Goal: Task Accomplishment & Management: Manage account settings

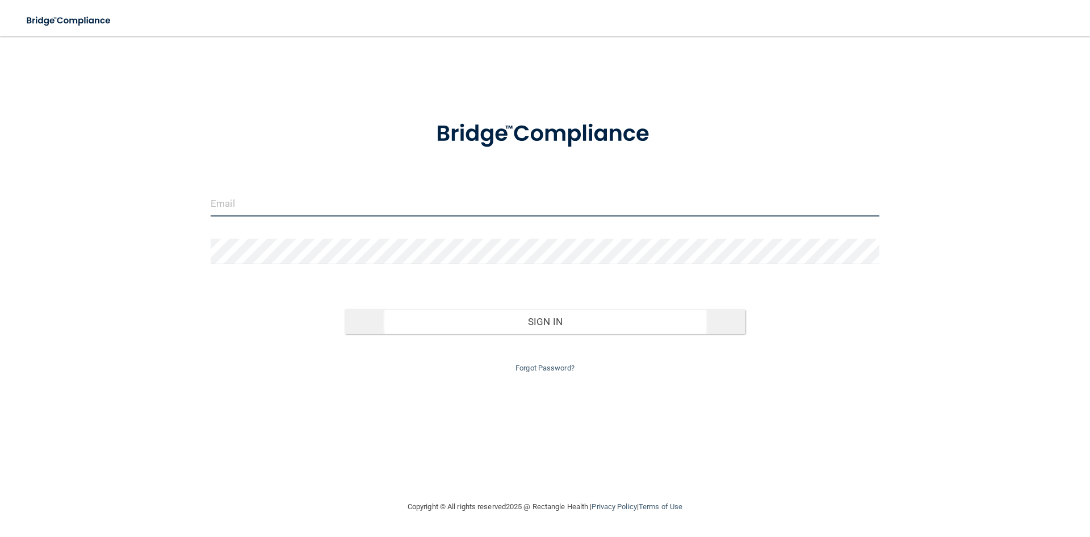
type input "[EMAIL_ADDRESS][DOMAIN_NAME]"
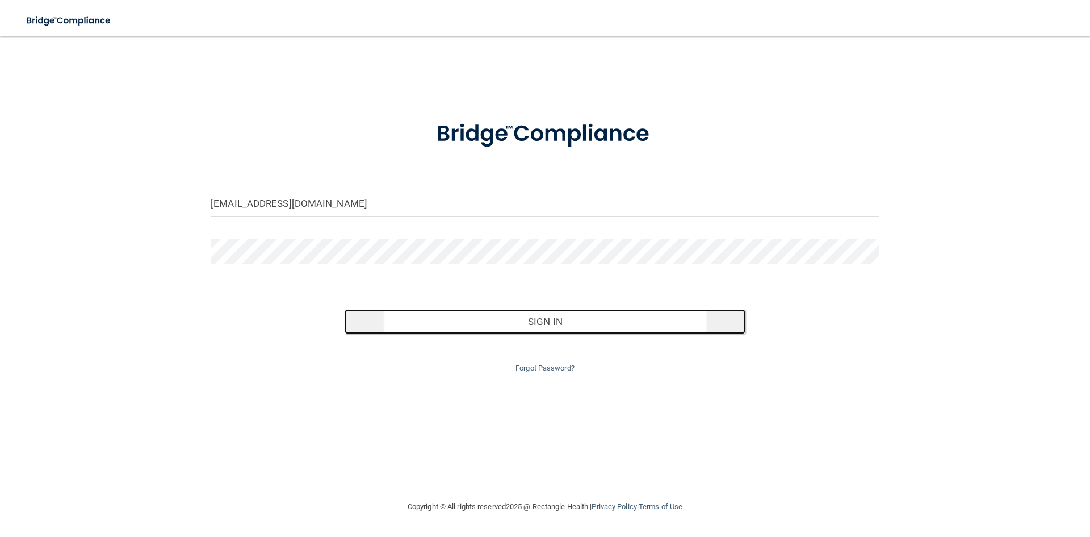
click at [520, 321] on button "Sign In" at bounding box center [545, 321] width 401 height 25
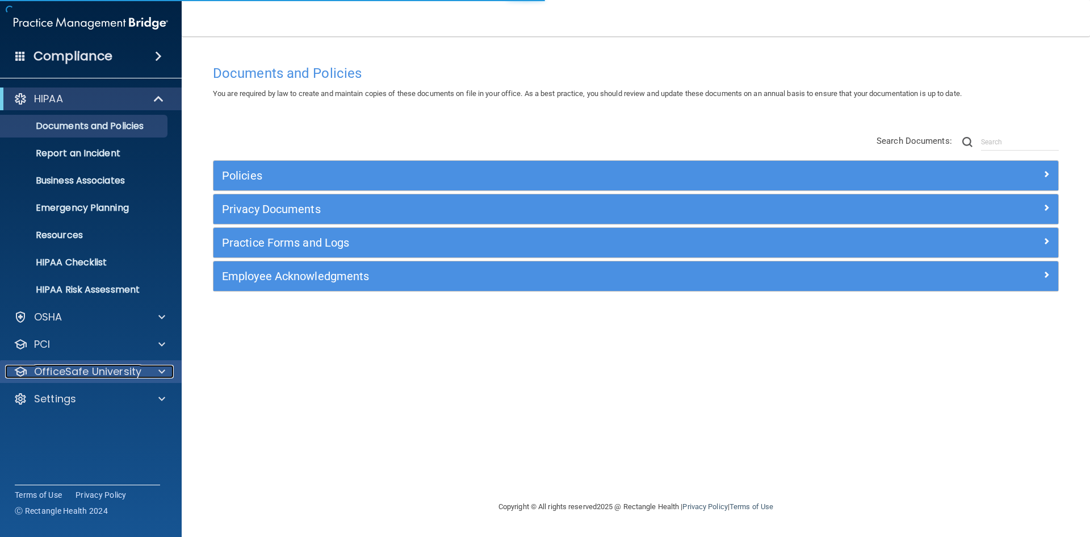
click at [140, 367] on div "OfficeSafe University" at bounding box center [75, 372] width 141 height 14
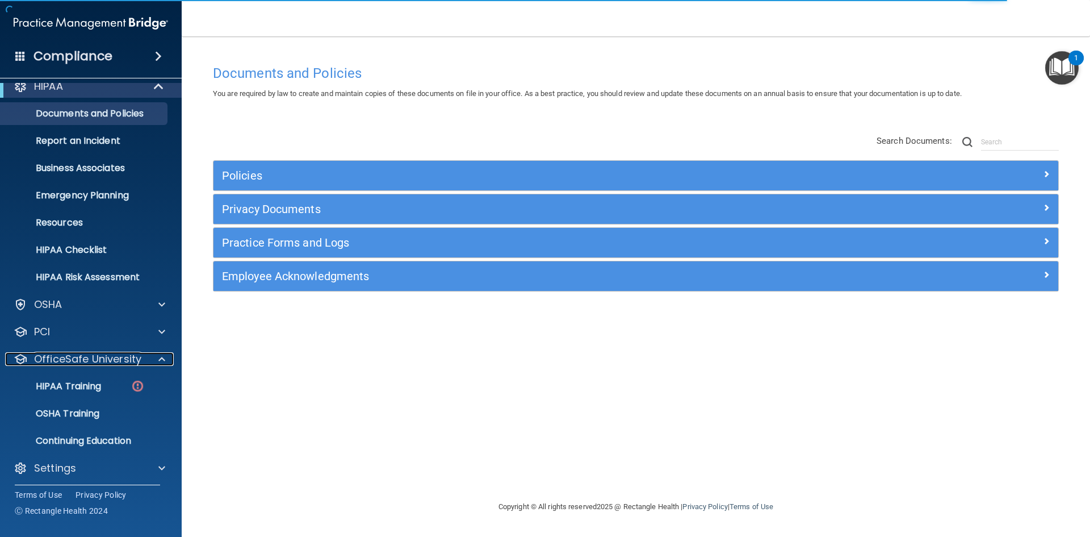
scroll to position [16, 0]
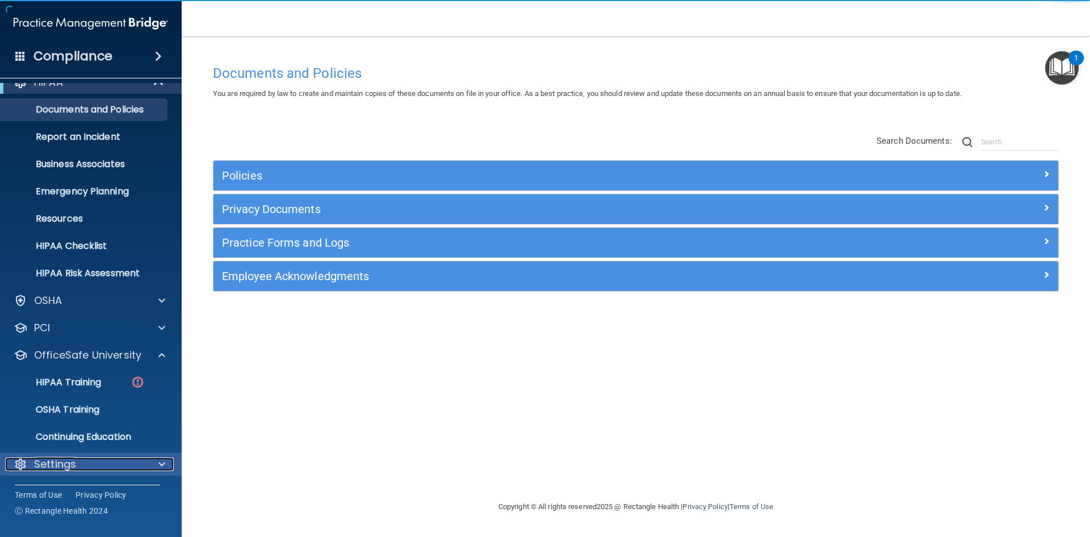
click at [99, 462] on div "Settings" at bounding box center [75, 464] width 141 height 14
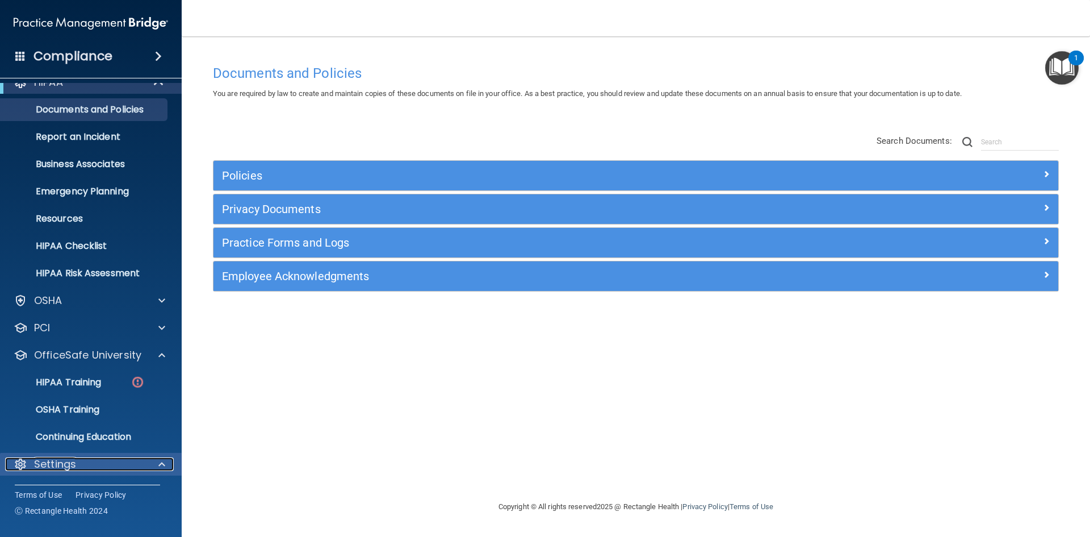
click at [99, 462] on div "Settings" at bounding box center [75, 464] width 141 height 14
click at [160, 462] on span at bounding box center [161, 464] width 7 height 14
click at [170, 464] on div at bounding box center [160, 464] width 28 height 14
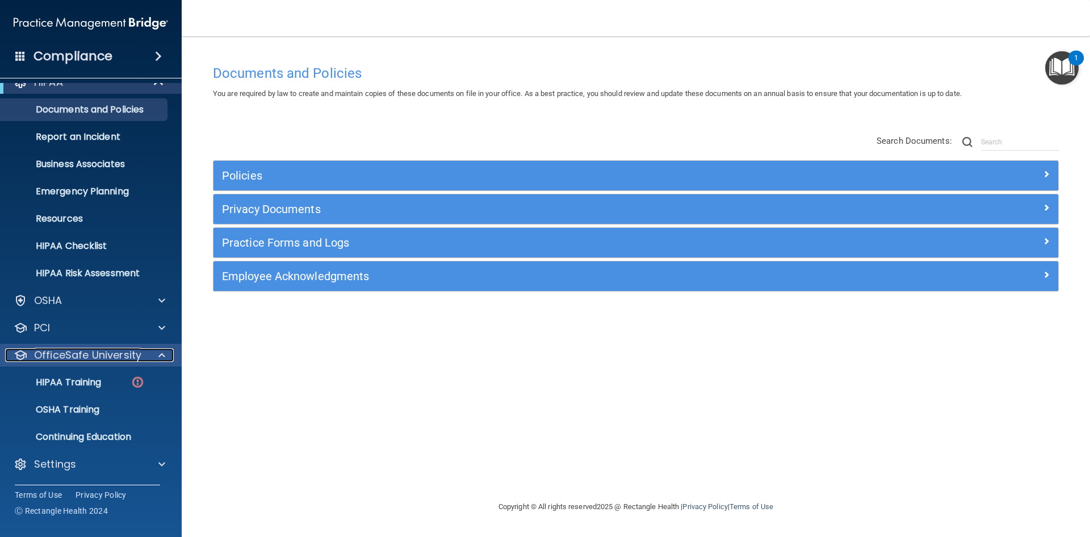
click at [161, 361] on span at bounding box center [161, 355] width 7 height 14
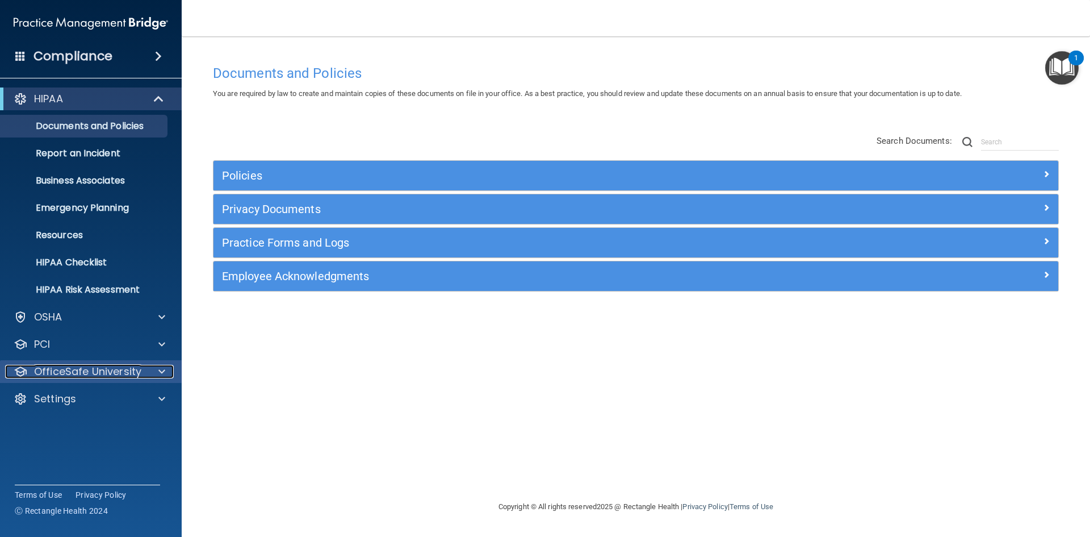
scroll to position [0, 0]
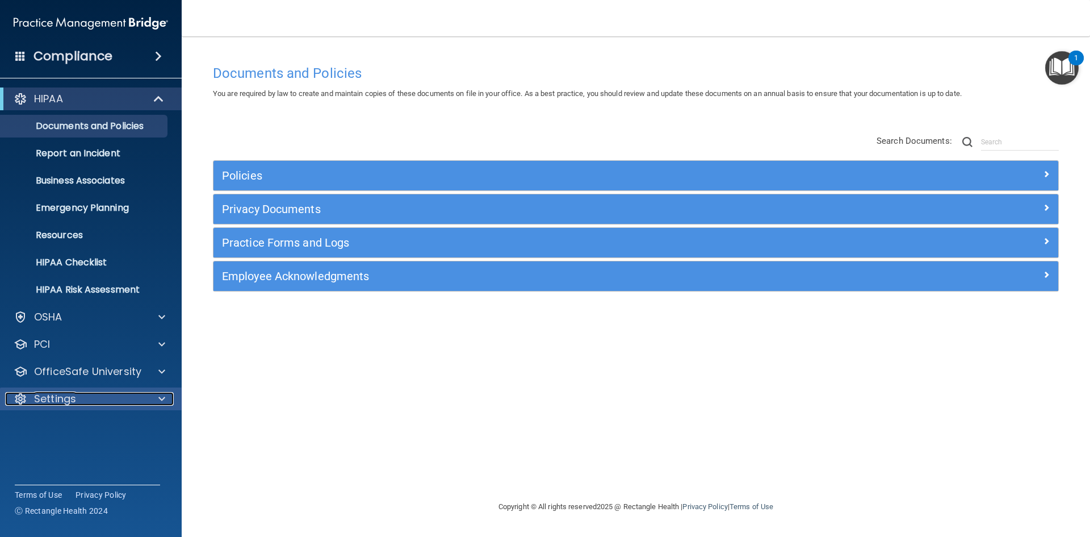
click at [119, 403] on div "Settings" at bounding box center [75, 399] width 141 height 14
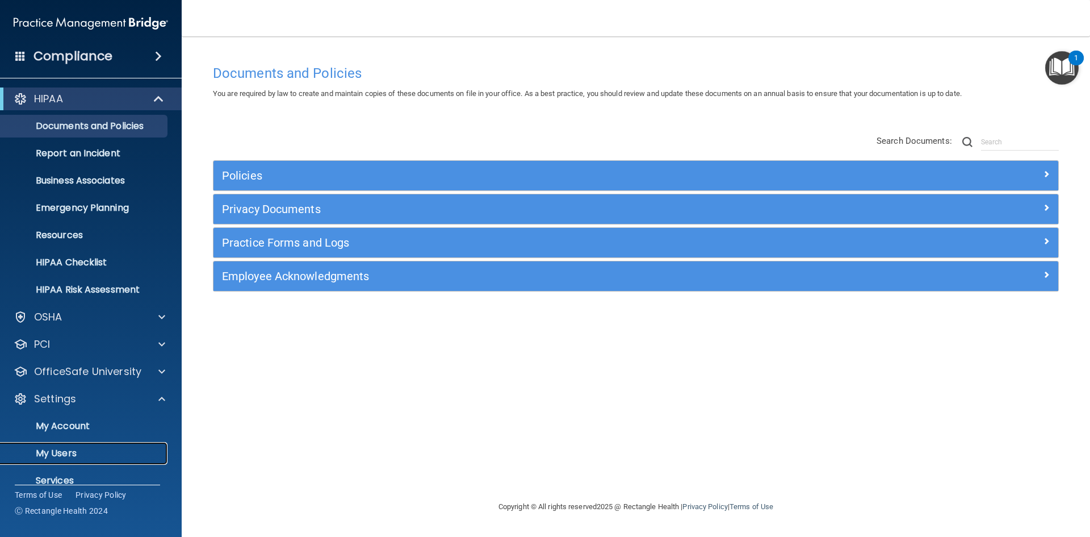
click at [90, 446] on link "My Users" at bounding box center [78, 453] width 179 height 23
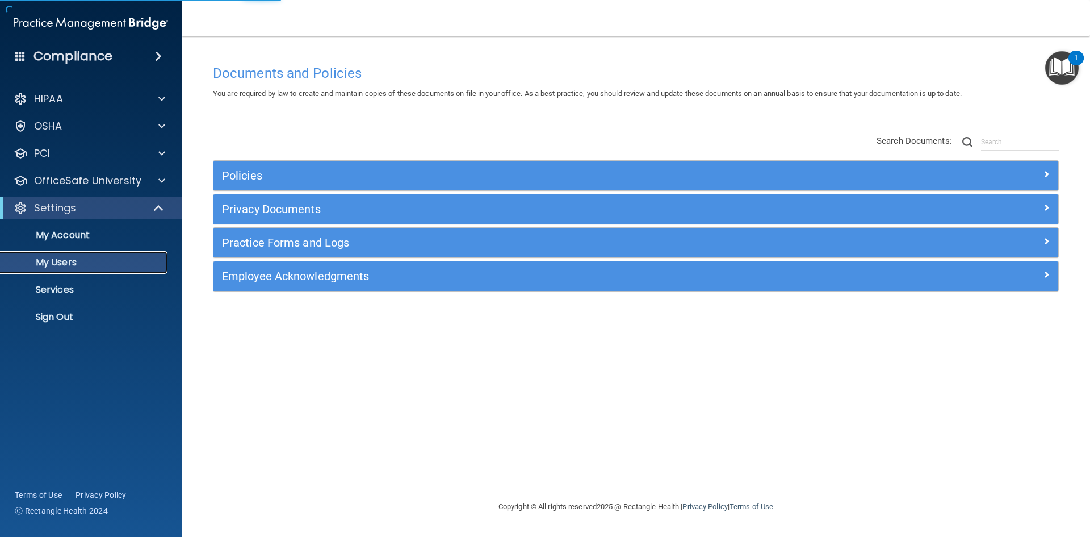
click at [102, 270] on link "My Users" at bounding box center [78, 262] width 179 height 23
select select "20"
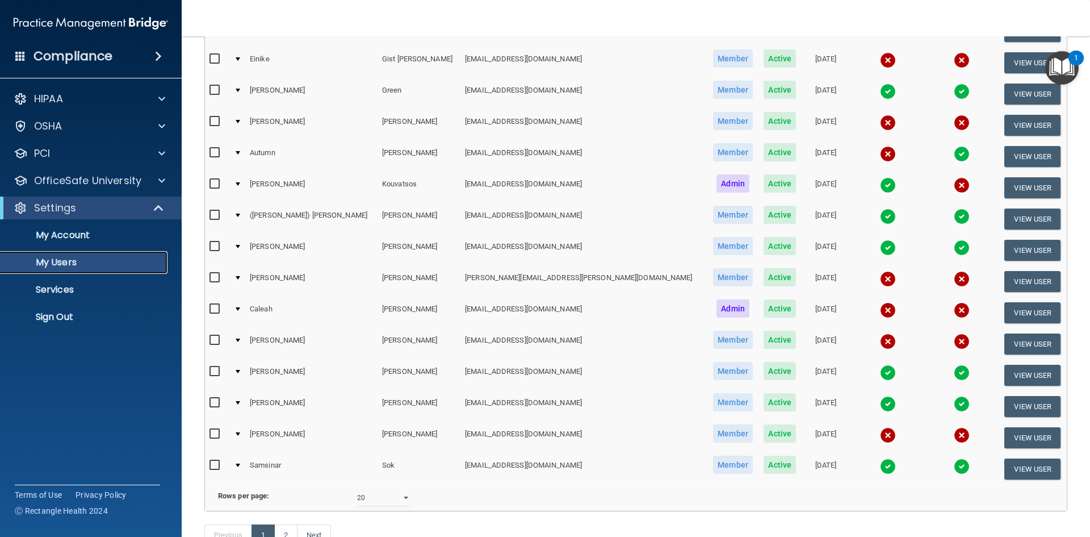
scroll to position [341, 0]
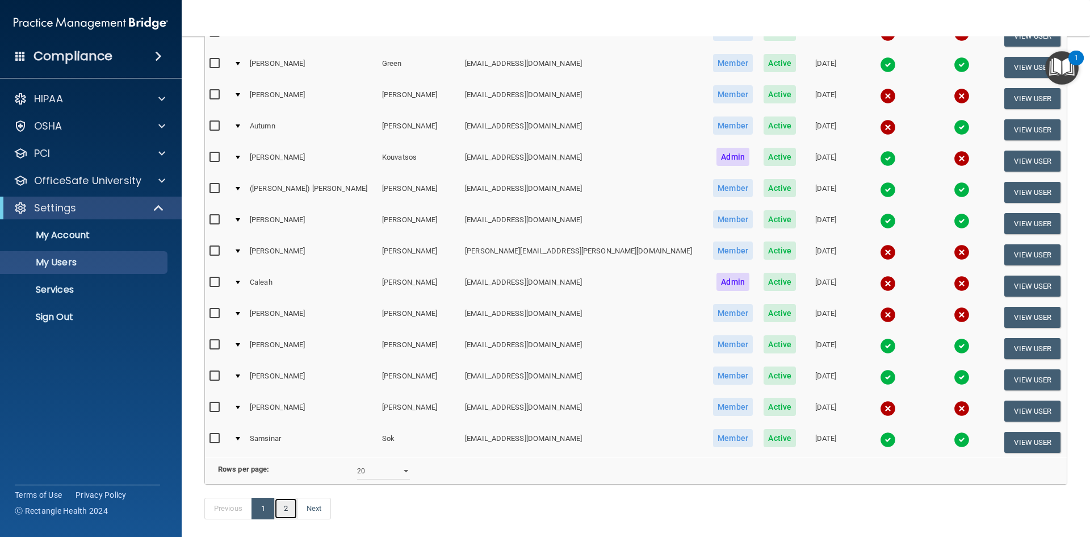
click at [289, 519] on link "2" at bounding box center [285, 508] width 23 height 22
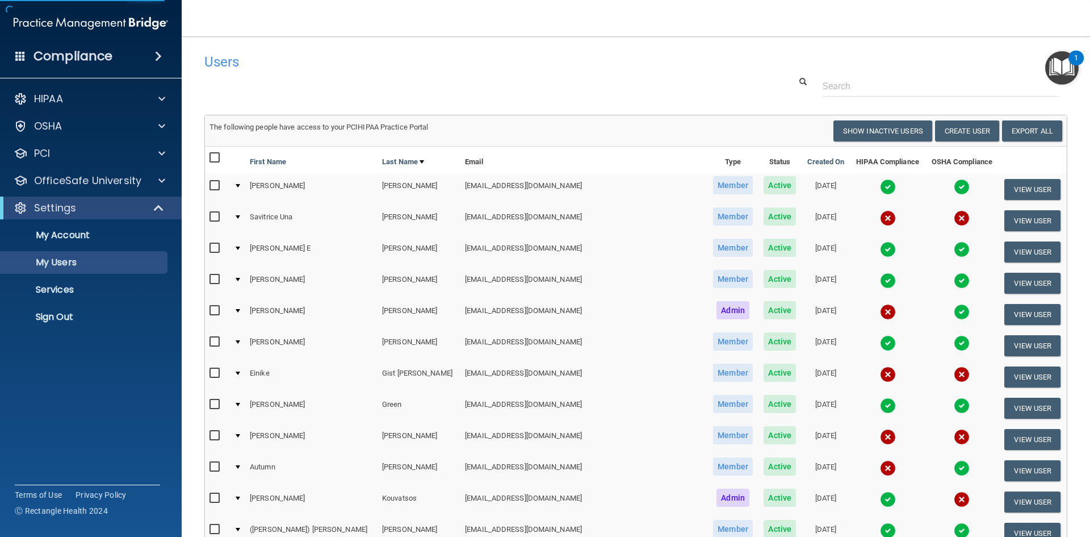
select select "20"
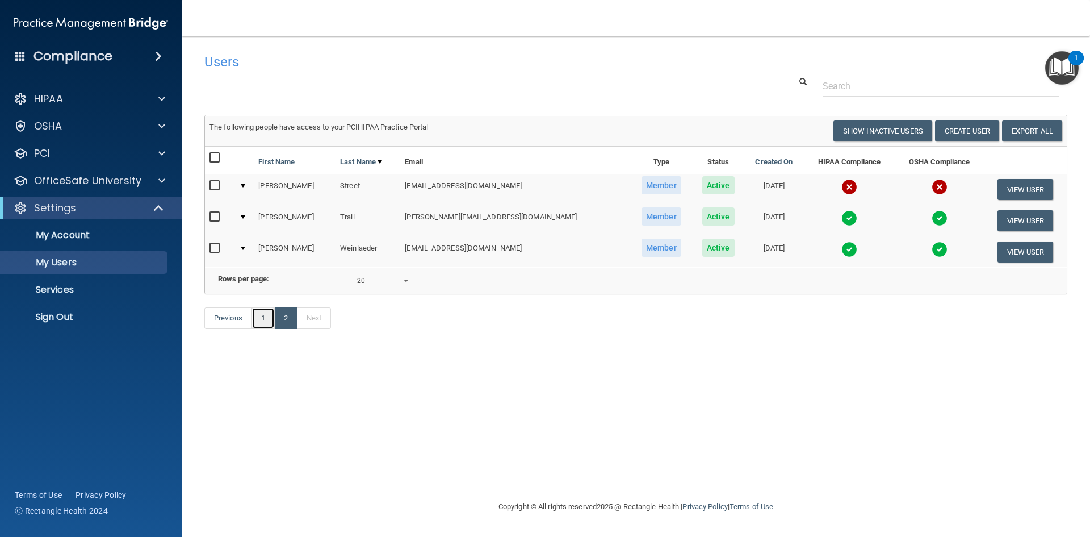
click at [263, 329] on link "1" at bounding box center [263, 318] width 23 height 22
select select "20"
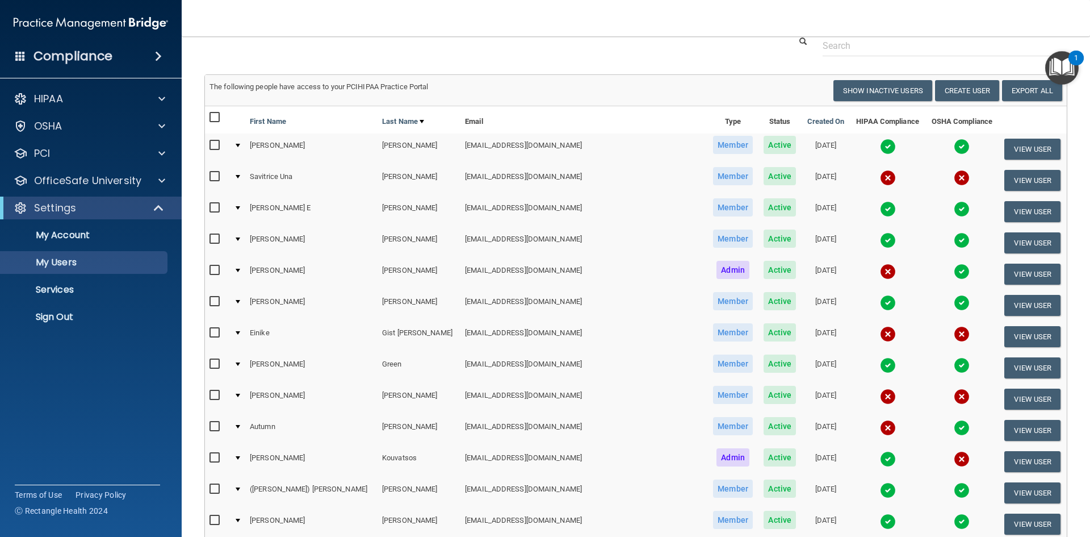
scroll to position [341, 0]
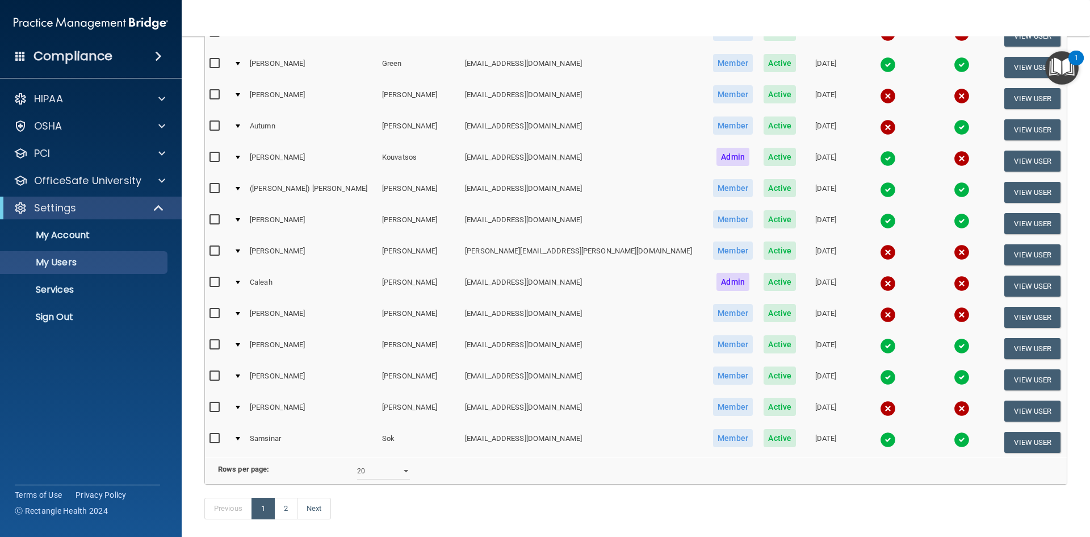
click at [241, 281] on td at bounding box center [237, 285] width 16 height 31
click at [240, 281] on div at bounding box center [238, 282] width 5 height 3
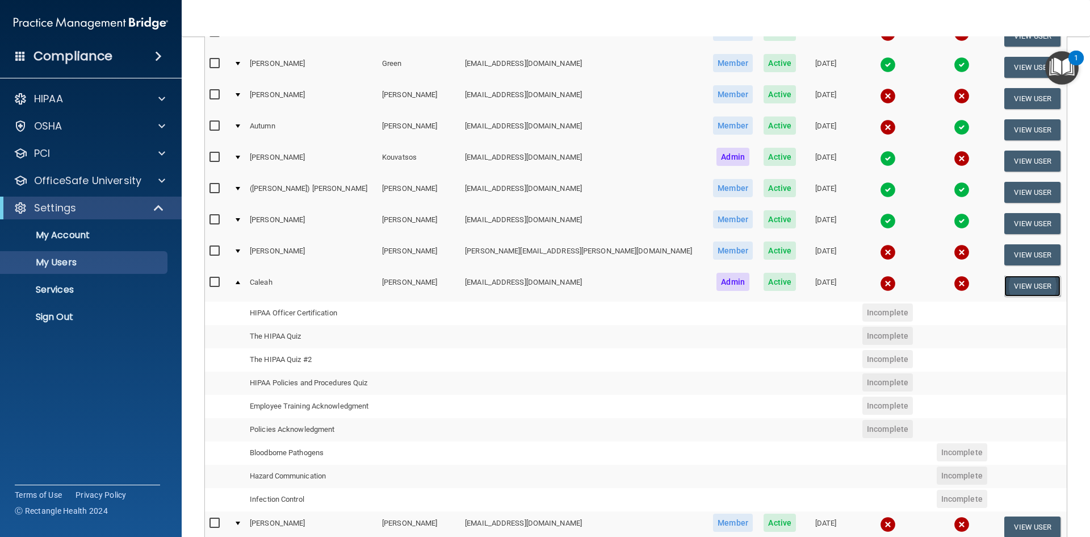
click at [1006, 287] on button "View User" at bounding box center [1032, 285] width 56 height 21
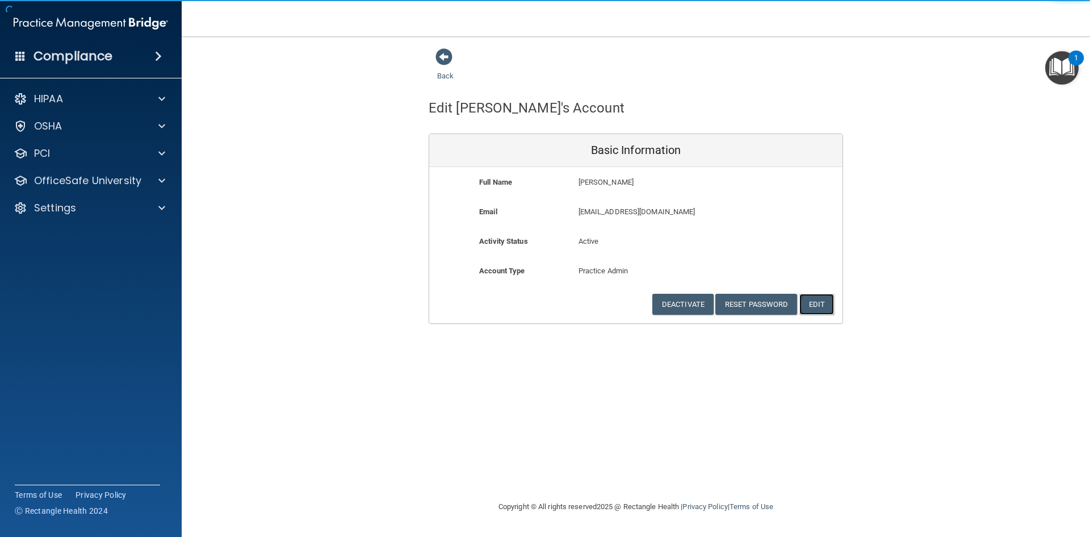
click at [826, 305] on button "Edit" at bounding box center [817, 304] width 35 height 21
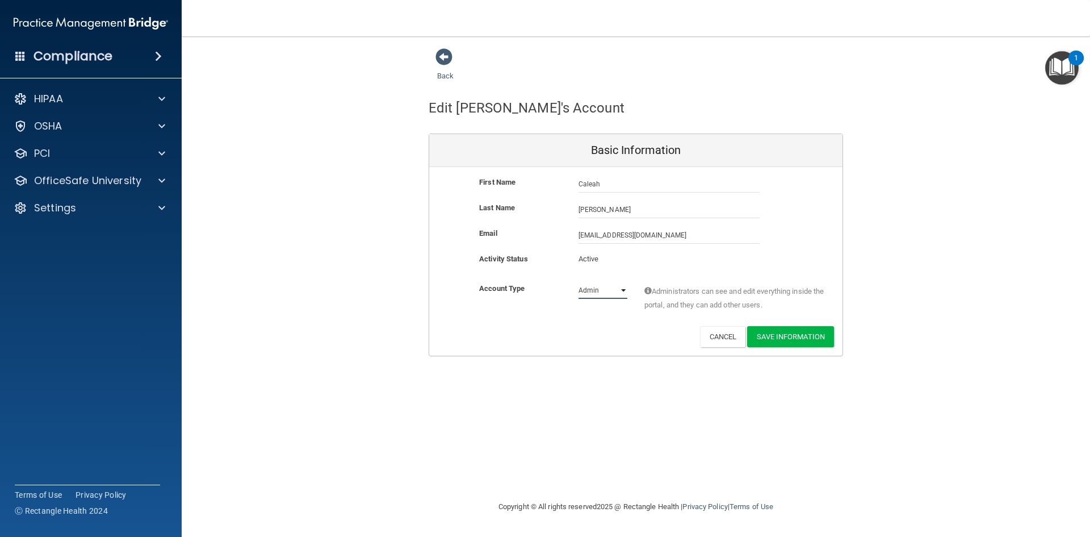
click at [622, 290] on select "Admin Member" at bounding box center [603, 290] width 49 height 17
select select "practice_member"
click at [579, 282] on select "Admin Member" at bounding box center [603, 290] width 49 height 17
click at [801, 335] on button "Save Information" at bounding box center [790, 336] width 87 height 21
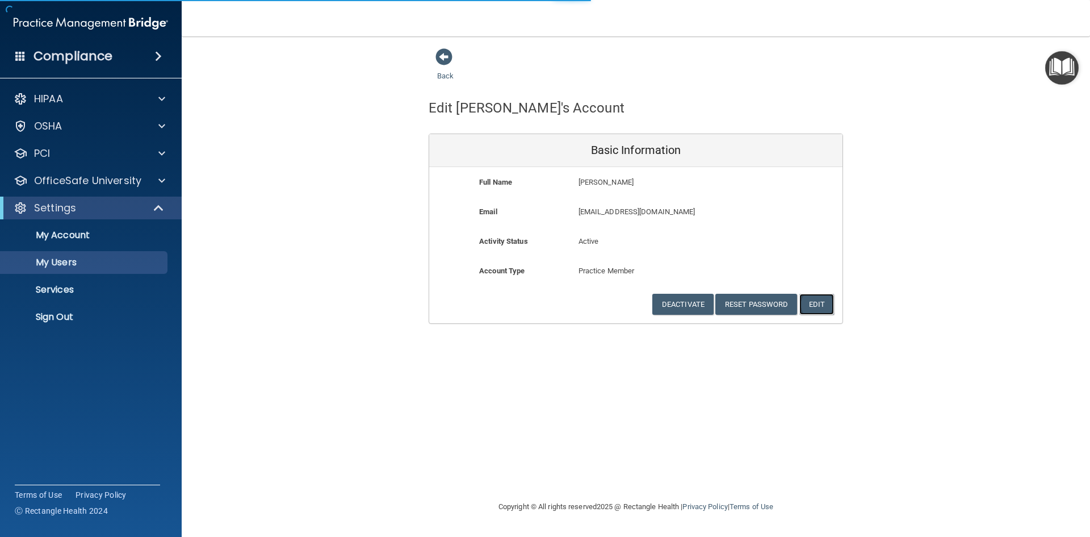
click at [819, 310] on button "Edit" at bounding box center [817, 304] width 35 height 21
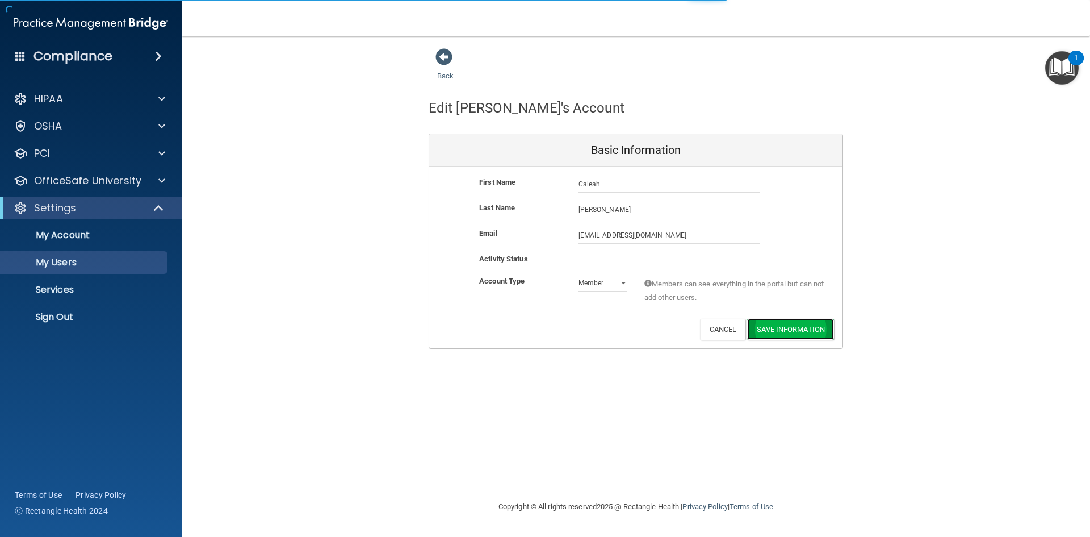
click at [807, 328] on button "Save Information" at bounding box center [790, 329] width 87 height 21
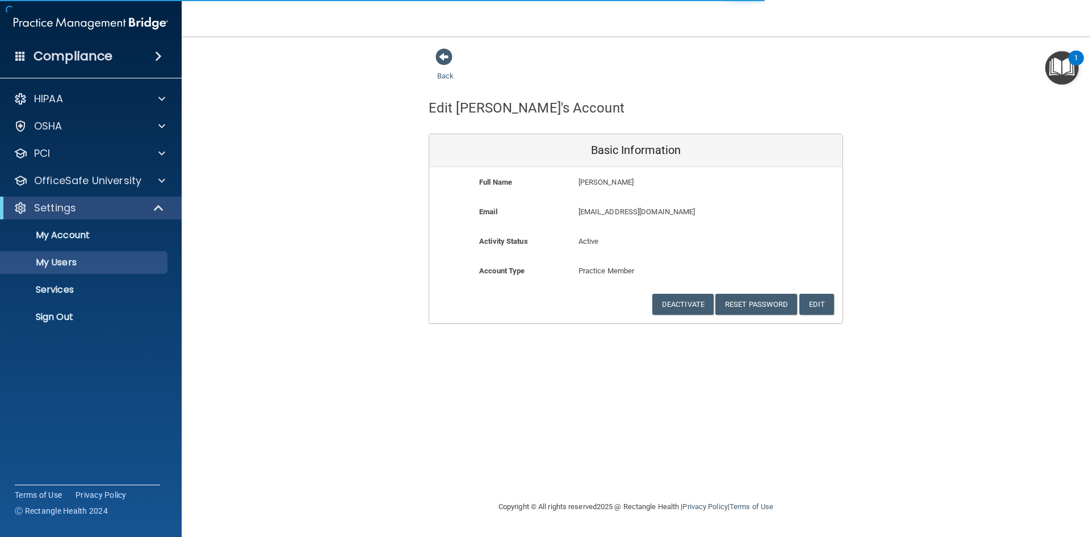
select select "20"
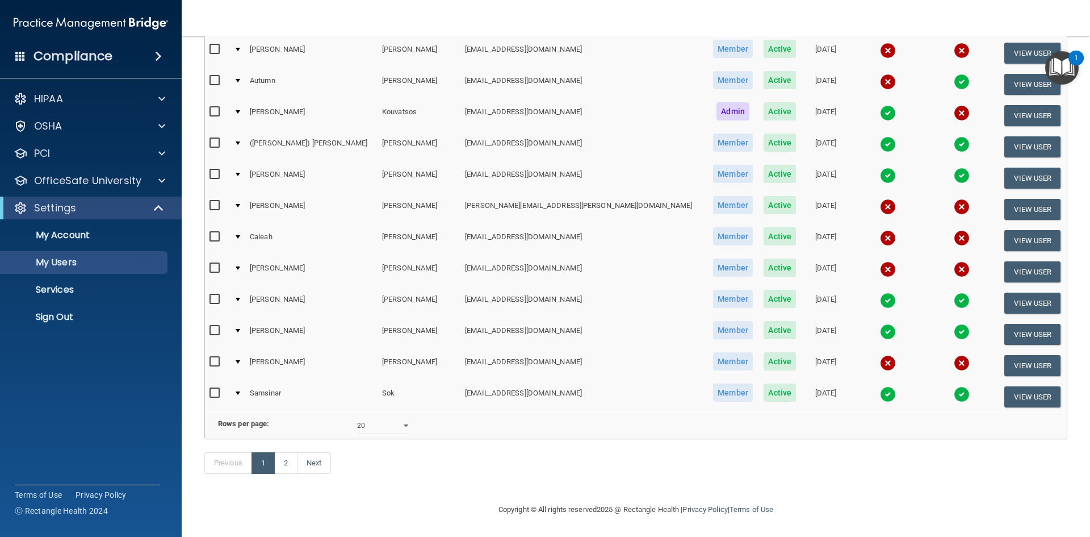
scroll to position [447, 0]
click at [279, 225] on td "Caleah" at bounding box center [311, 240] width 132 height 31
click at [245, 225] on td at bounding box center [237, 240] width 16 height 31
click at [240, 235] on div at bounding box center [238, 236] width 5 height 3
click at [1004, 230] on button "View User" at bounding box center [1032, 240] width 56 height 21
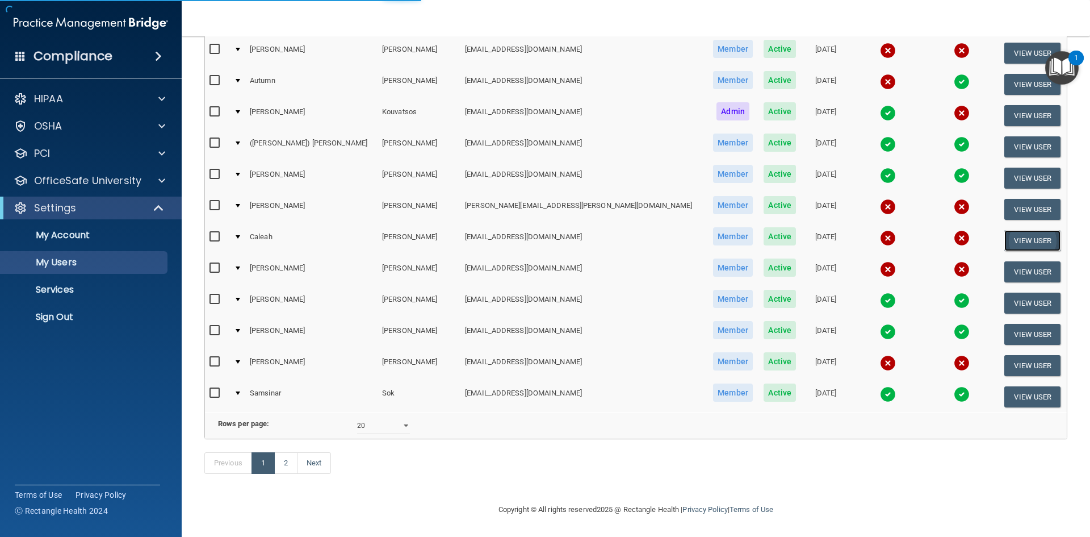
click at [1004, 230] on button "View User" at bounding box center [1032, 240] width 56 height 21
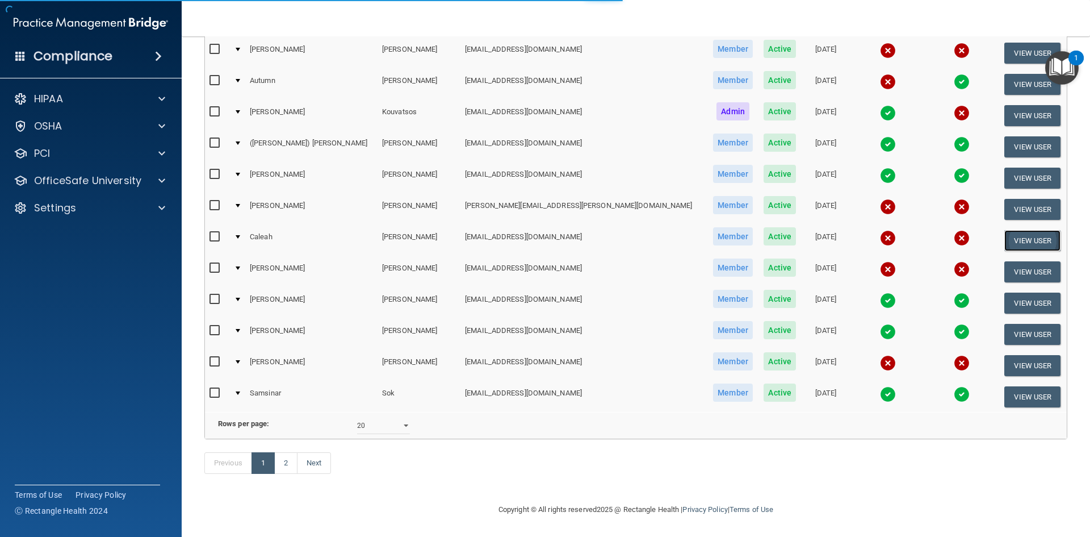
click at [1004, 230] on button "View User" at bounding box center [1032, 240] width 56 height 21
